Goal: Answer question/provide support: Share knowledge or assist other users

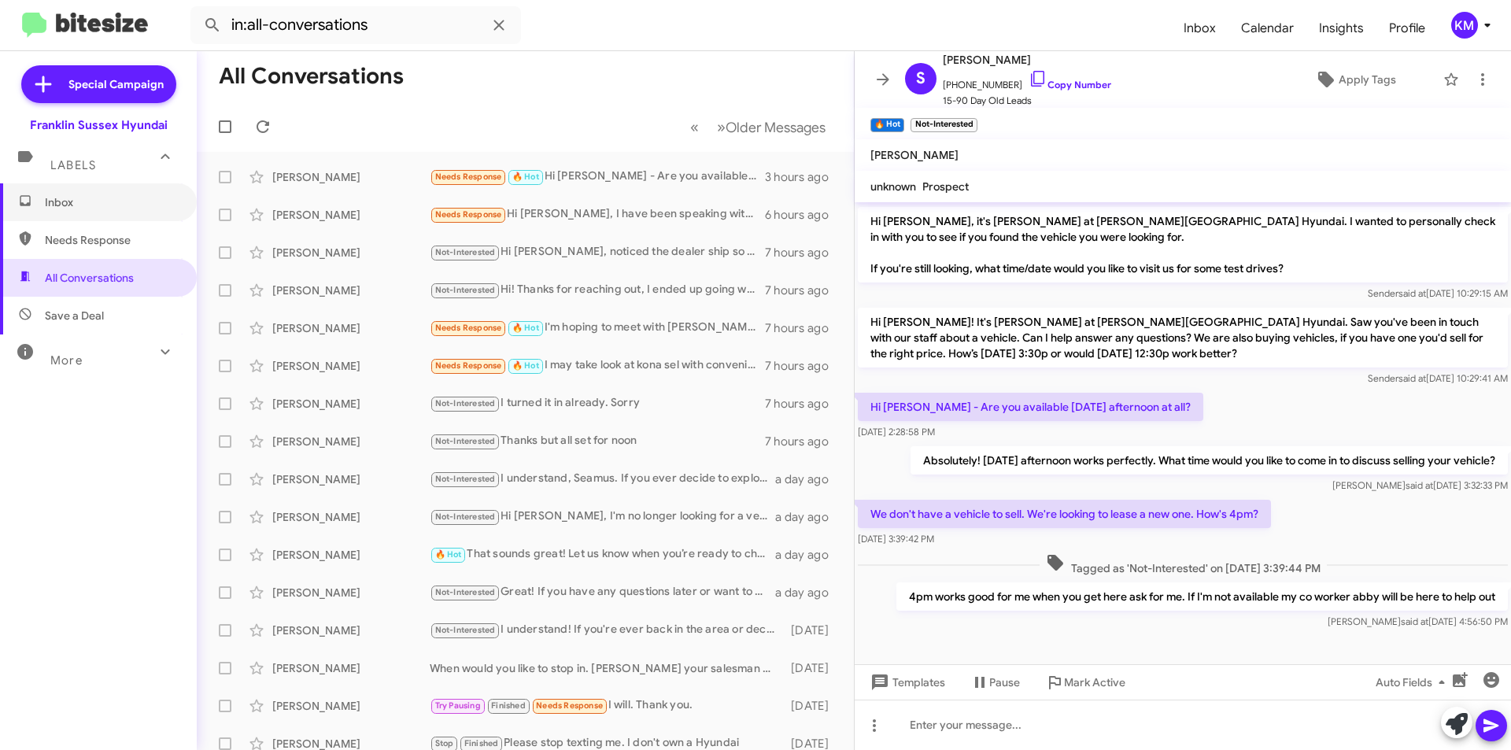
click at [56, 204] on span "Inbox" at bounding box center [112, 202] width 134 height 16
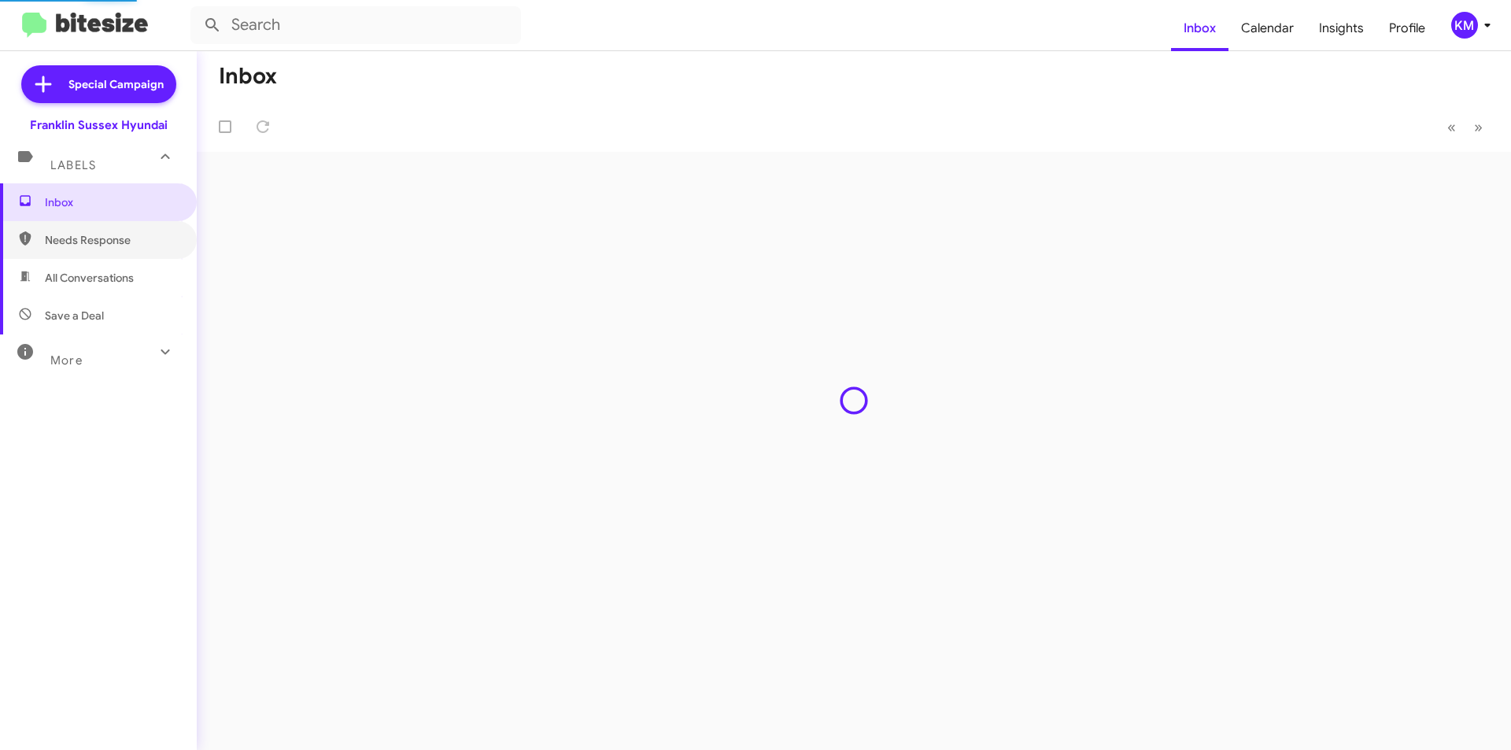
click at [65, 242] on span "Needs Response" at bounding box center [112, 240] width 134 height 16
type input "in:needs-response"
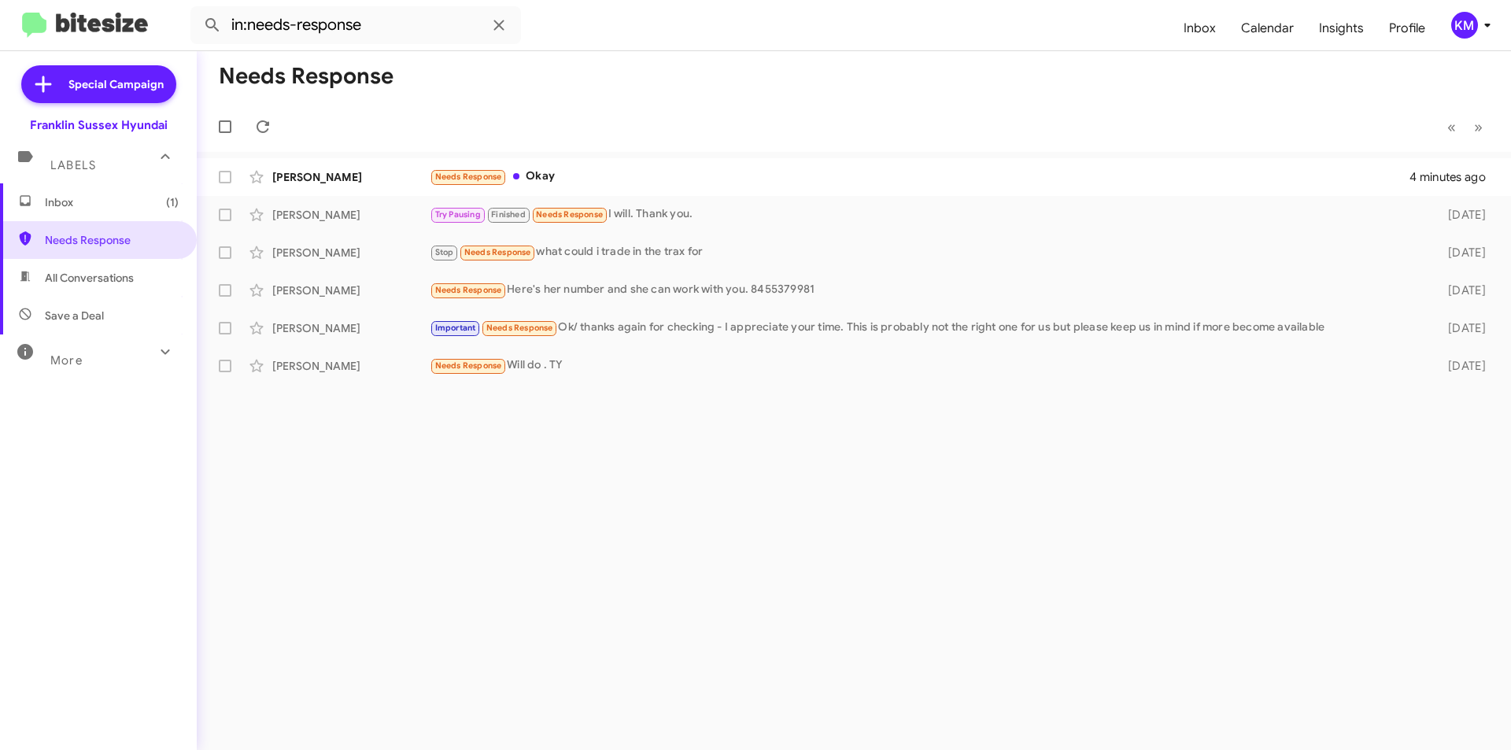
click at [553, 174] on div "Needs Response Okay" at bounding box center [920, 177] width 980 height 18
